Goal: Obtain resource: Obtain resource

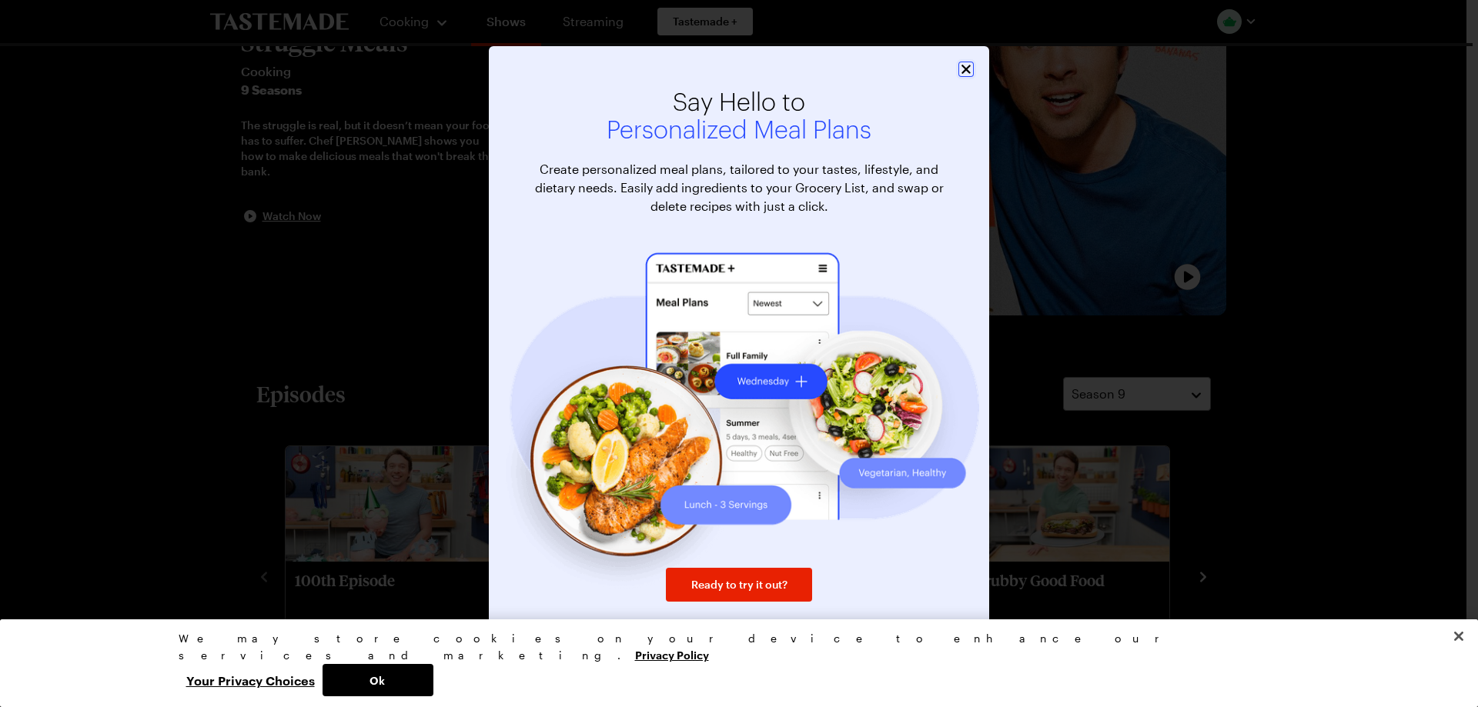
click at [961, 72] on icon "Close" at bounding box center [965, 69] width 15 height 15
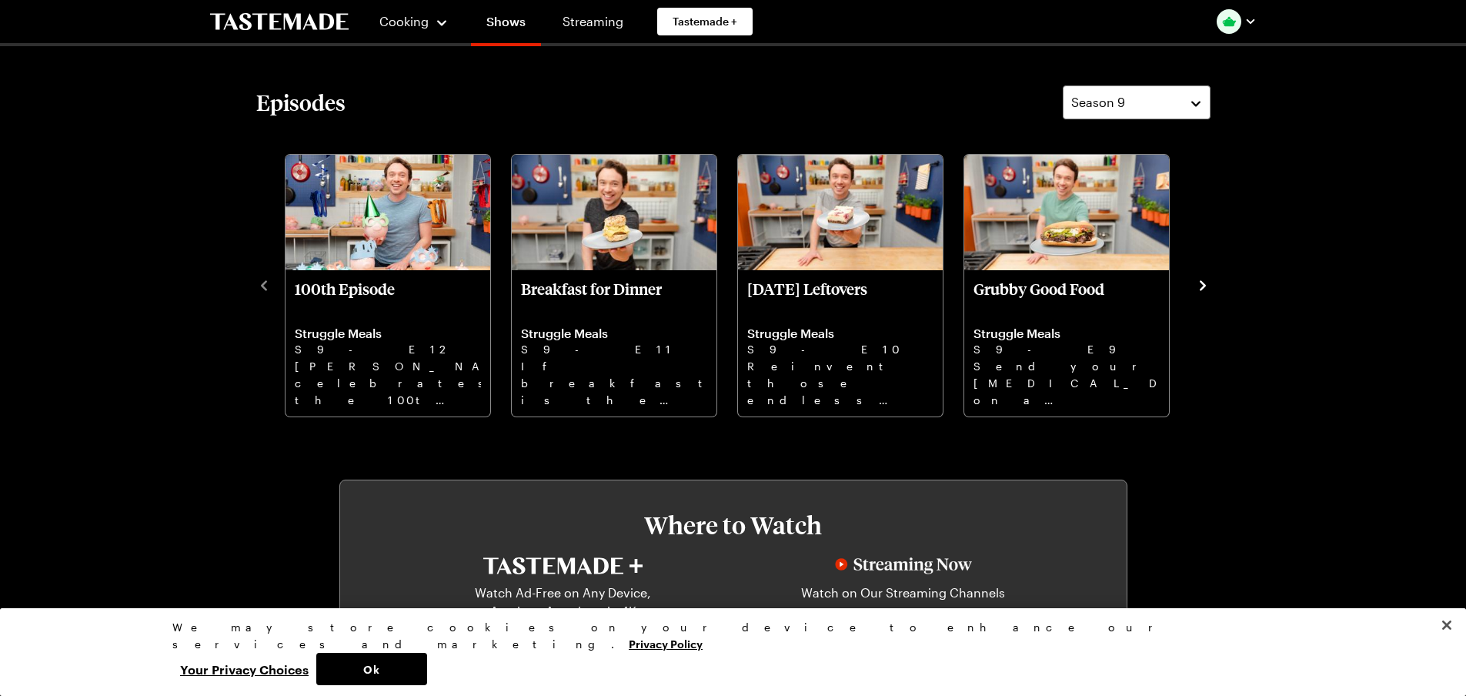
scroll to position [462, 0]
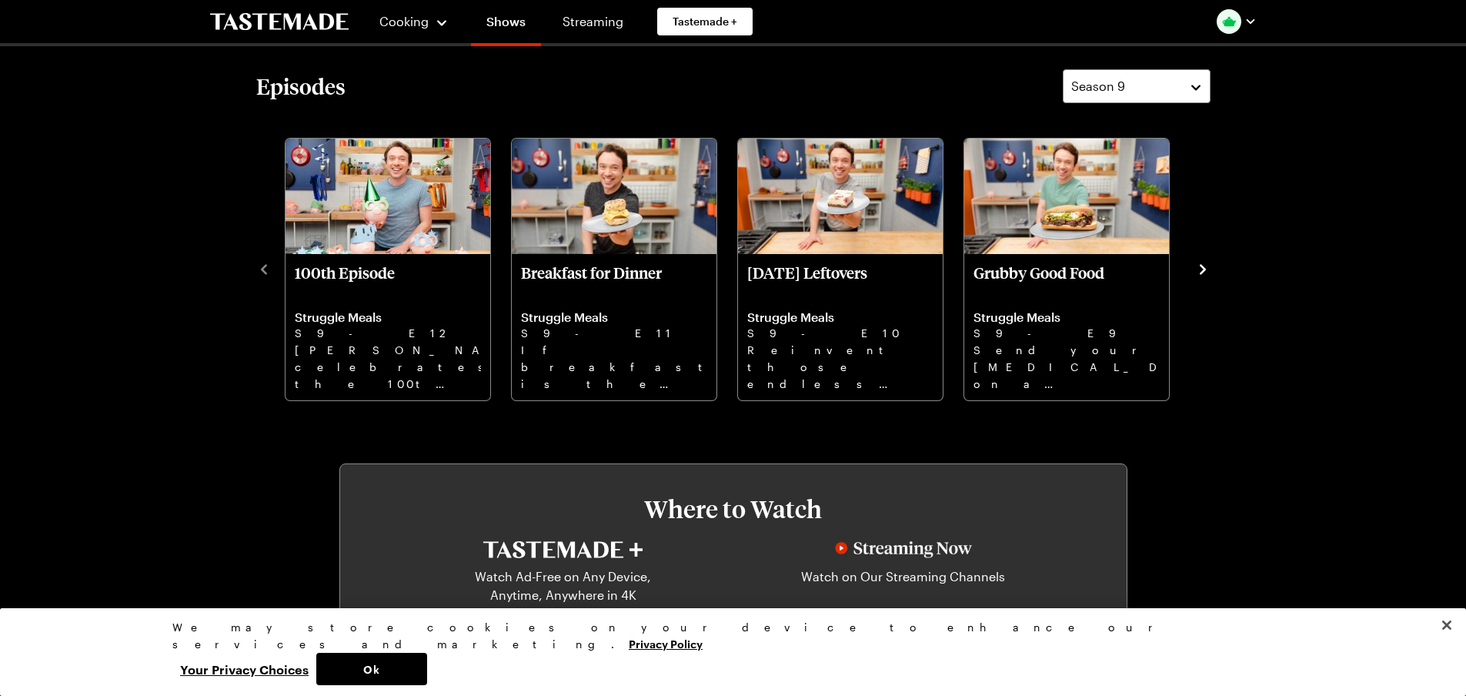
click at [1204, 269] on icon "navigate to next item" at bounding box center [1203, 269] width 6 height 10
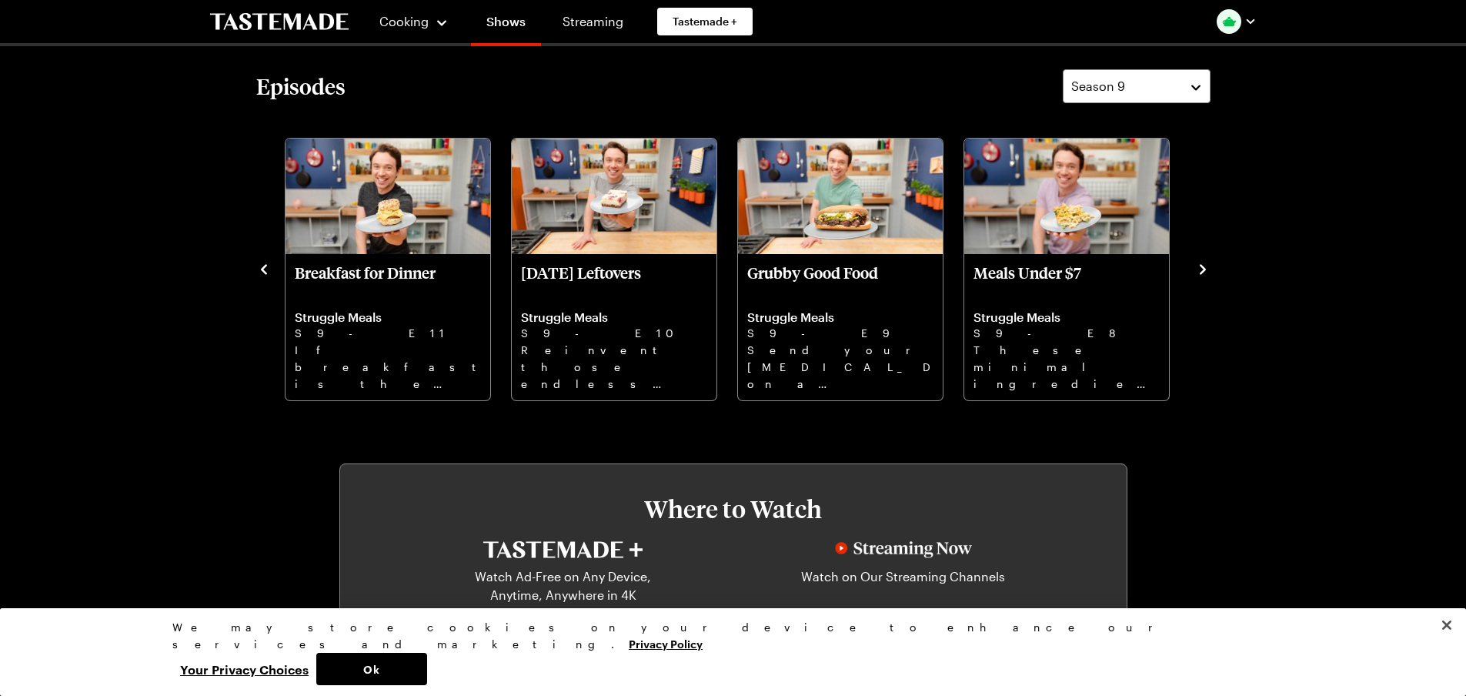
click at [1204, 269] on icon "navigate to next item" at bounding box center [1203, 269] width 6 height 10
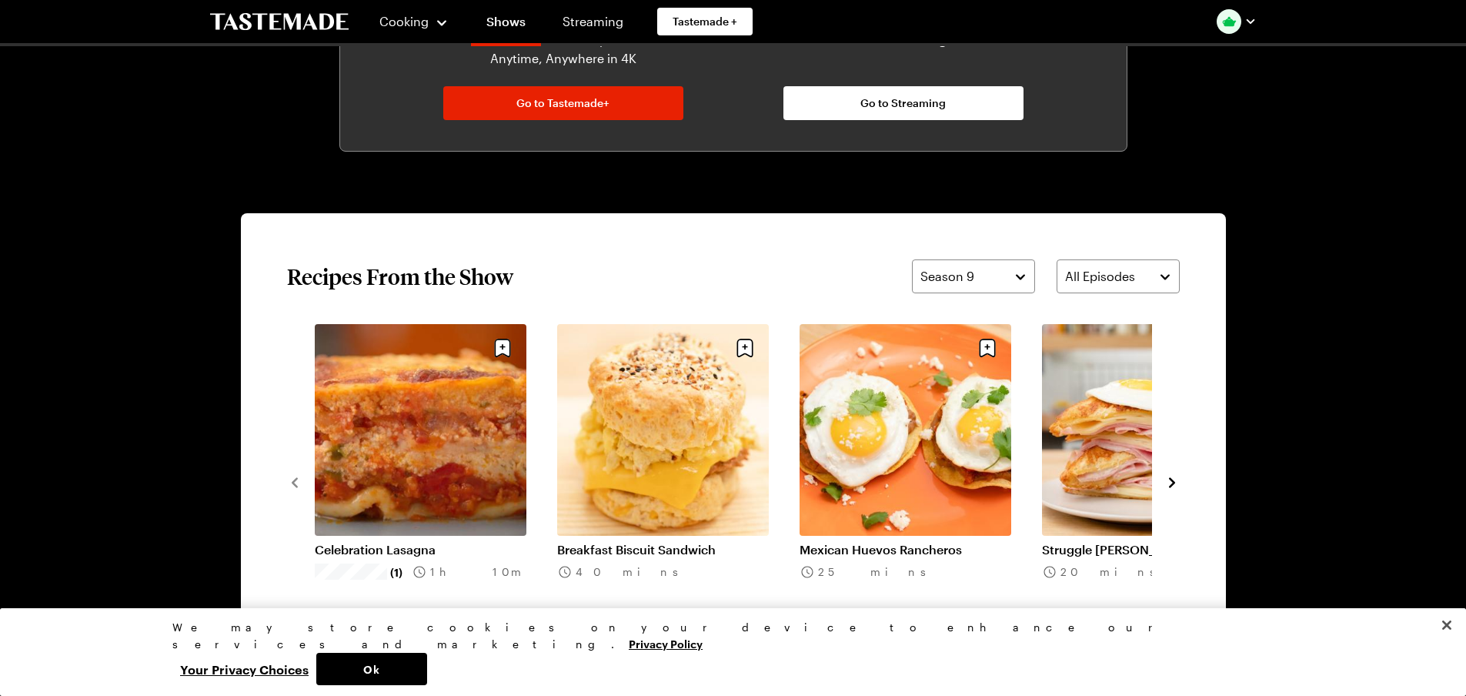
scroll to position [770, 0]
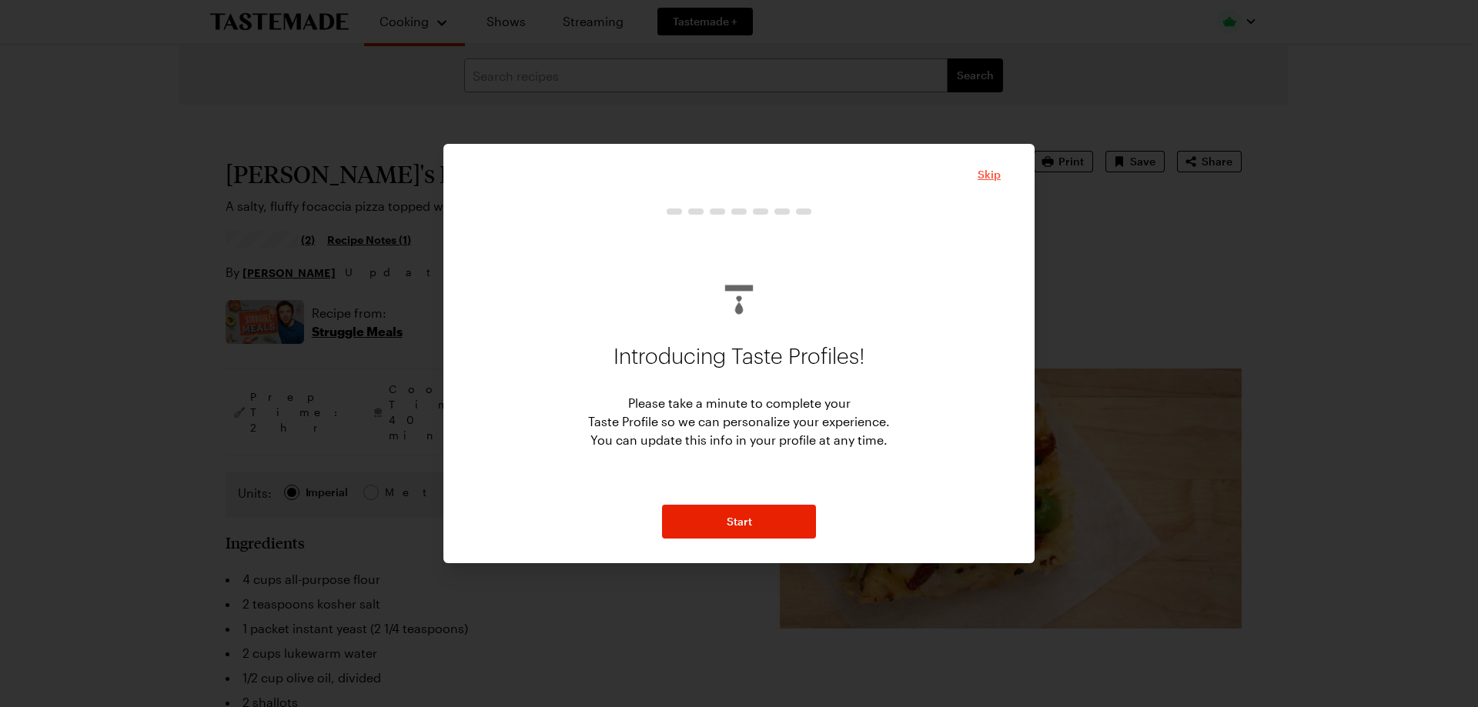
click at [985, 169] on span "Skip" at bounding box center [988, 174] width 23 height 15
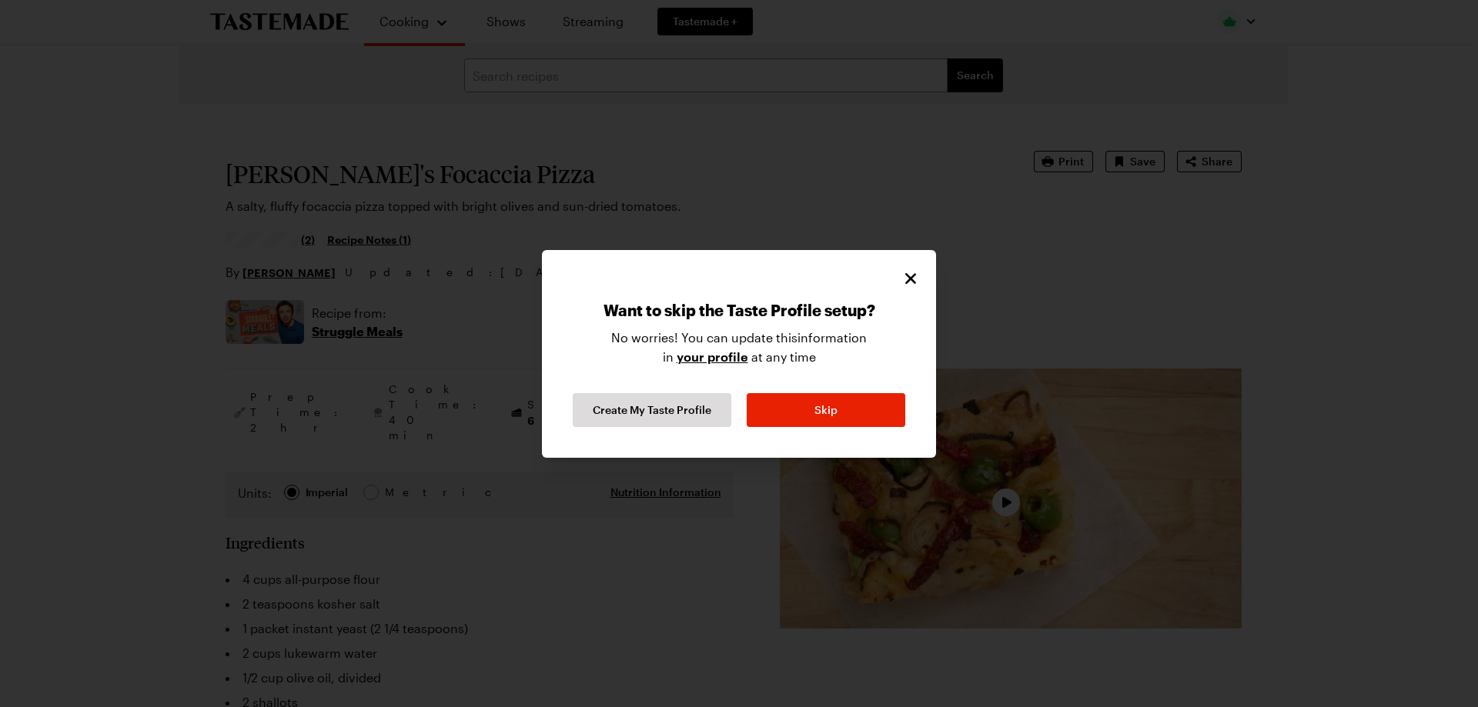
type textarea "x"
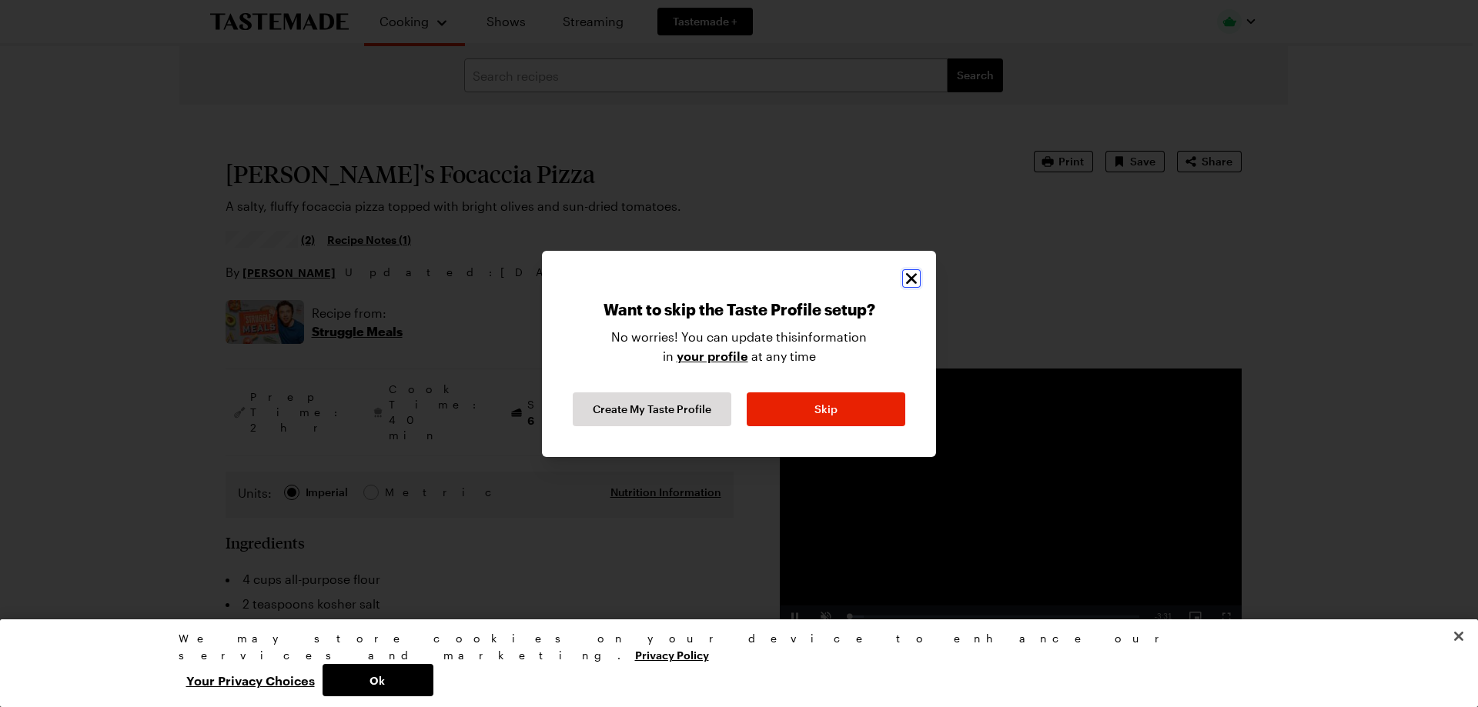
click at [904, 276] on icon "Close" at bounding box center [911, 278] width 18 height 18
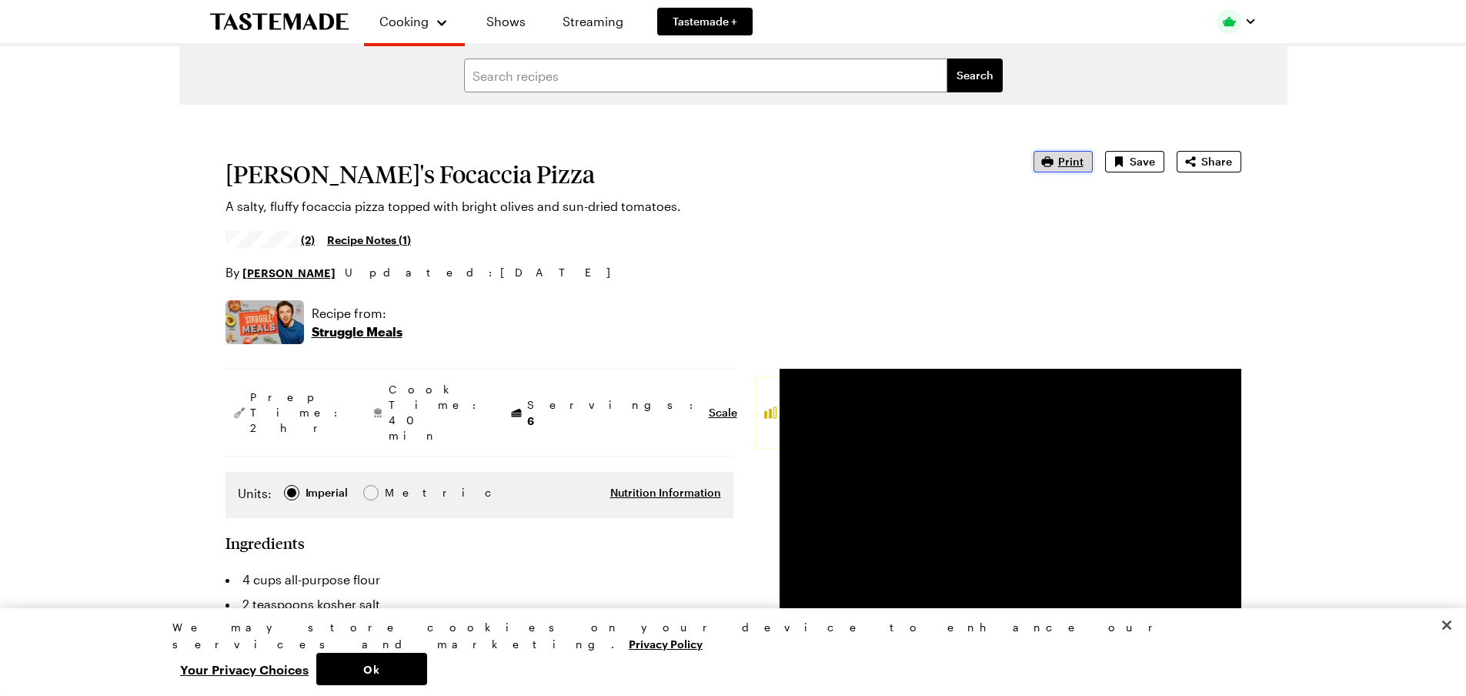
click at [1055, 164] on icon "button" at bounding box center [1047, 161] width 15 height 15
